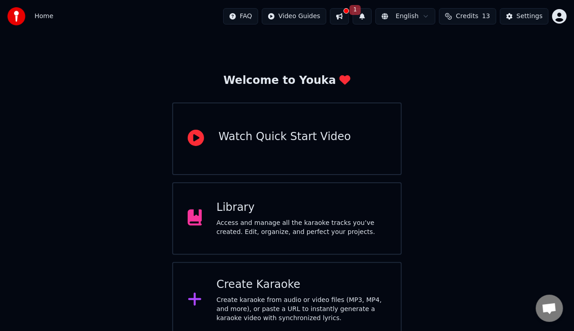
scroll to position [21, 0]
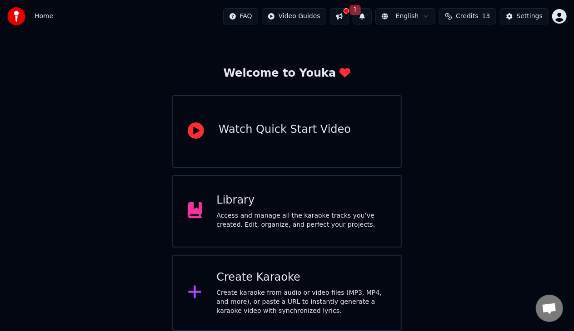
click at [375, 287] on div "Create Karaoke Create karaoke from audio or video files (MP3, MP4, and more), o…" at bounding box center [301, 293] width 170 height 45
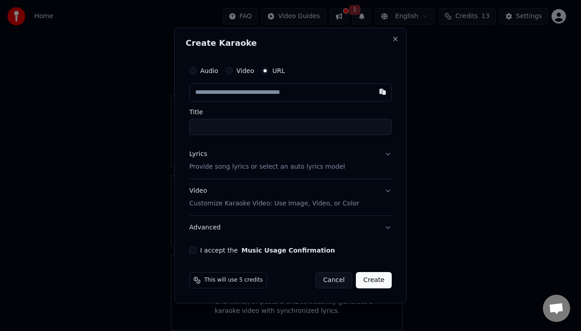
click at [208, 73] on label "Audio" at bounding box center [209, 71] width 18 height 6
click at [197, 73] on button "Audio" at bounding box center [192, 70] width 7 height 7
click at [253, 124] on input "Title" at bounding box center [290, 127] width 203 height 16
click at [266, 74] on div "URL" at bounding box center [274, 71] width 24 height 7
click at [266, 72] on button "URL" at bounding box center [265, 71] width 7 height 7
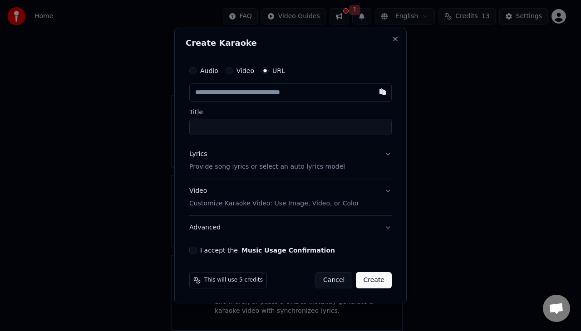
click at [259, 130] on input "Title" at bounding box center [290, 127] width 203 height 16
click at [385, 189] on button "Video Customize Karaoke Video: Use Image, Video, or Color" at bounding box center [290, 197] width 203 height 36
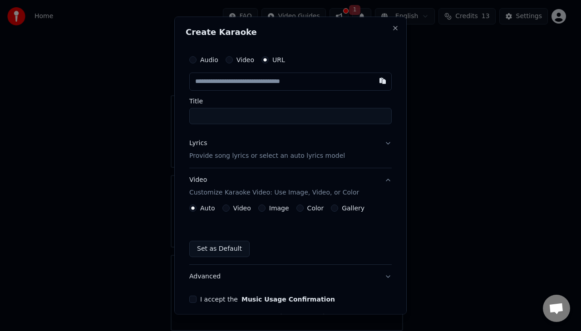
click at [383, 184] on button "Video Customize Karaoke Video: Use Image, Video, or Color" at bounding box center [290, 186] width 203 height 36
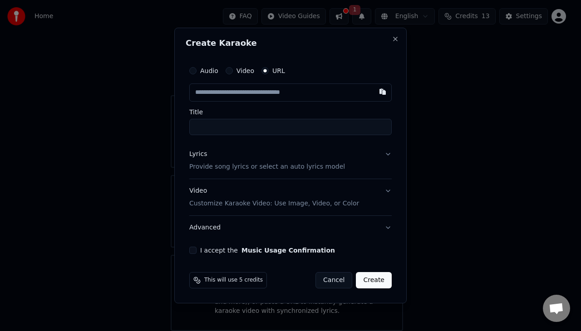
click at [386, 154] on button "Lyrics Provide song lyrics or select an auto lyrics model" at bounding box center [290, 161] width 203 height 36
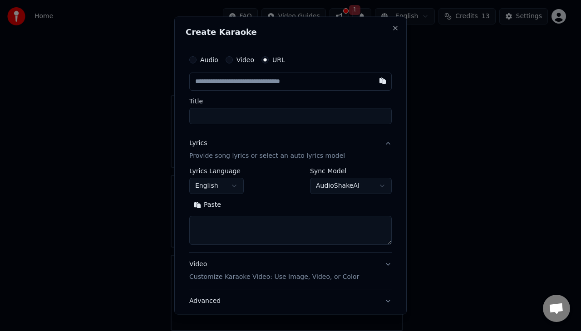
click at [382, 144] on button "Lyrics Provide song lyrics or select an auto lyrics model" at bounding box center [290, 150] width 203 height 36
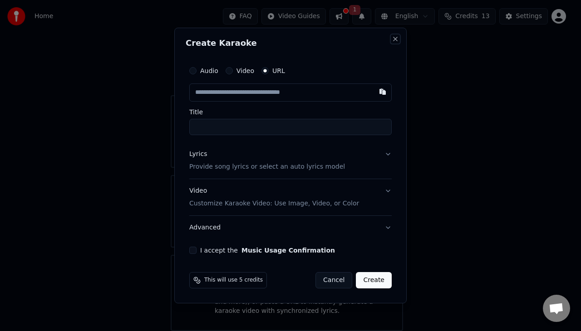
click at [394, 37] on button "Close" at bounding box center [395, 38] width 7 height 7
